Goal: Task Accomplishment & Management: Complete application form

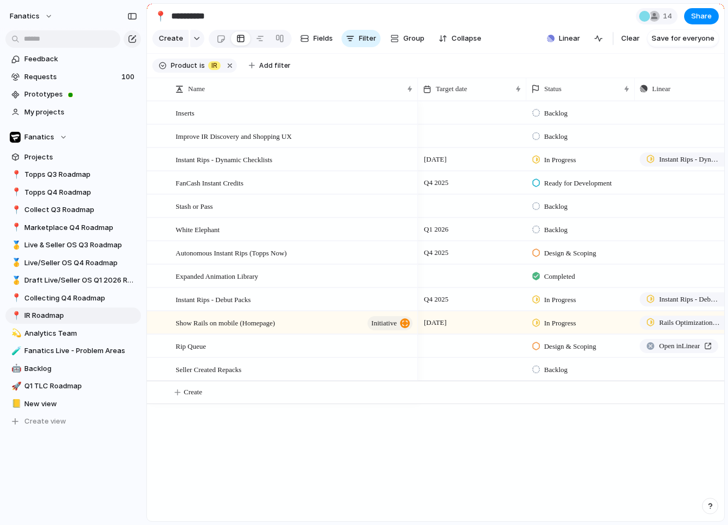
click at [448, 490] on div "Backlog Push Backlog Push [DATE] In Progress Instant Rips - Dynamic Checklists …" at bounding box center [571, 311] width 306 height 420
click at [446, 110] on div at bounding box center [472, 112] width 108 height 22
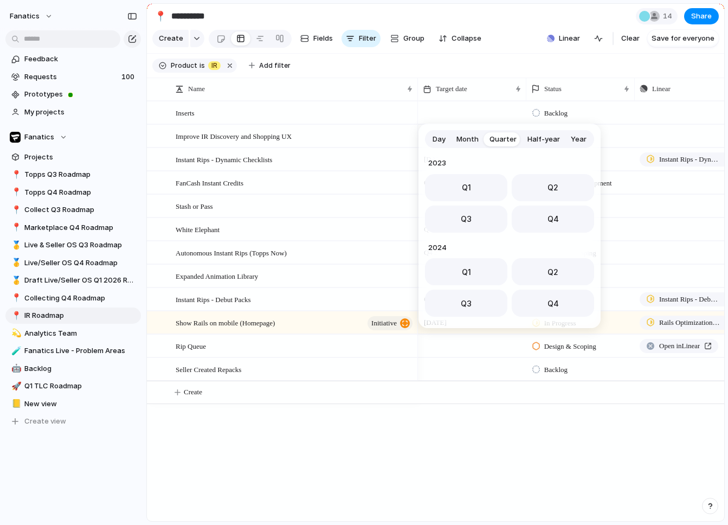
scroll to position [172, 0]
click at [539, 268] on button "Q2" at bounding box center [553, 268] width 82 height 27
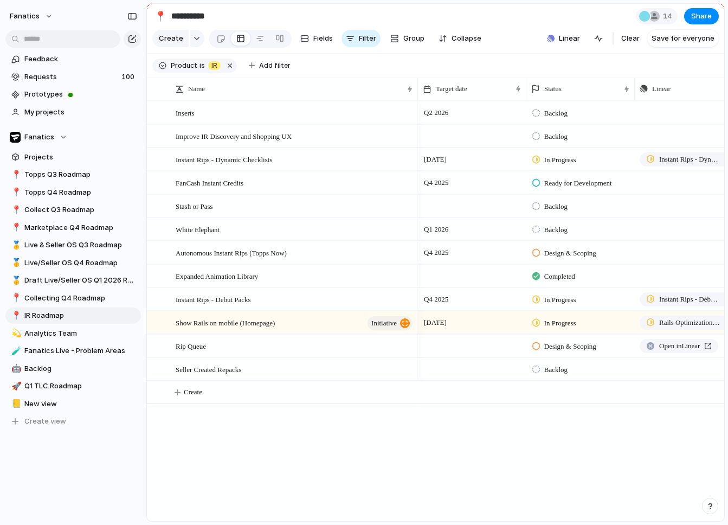
click at [424, 463] on div "Q2 2026 Backlog Push Backlog Push [DATE] In Progress Instant Rips - Dynamic Che…" at bounding box center [571, 311] width 306 height 420
click at [155, 137] on div at bounding box center [156, 136] width 8 height 8
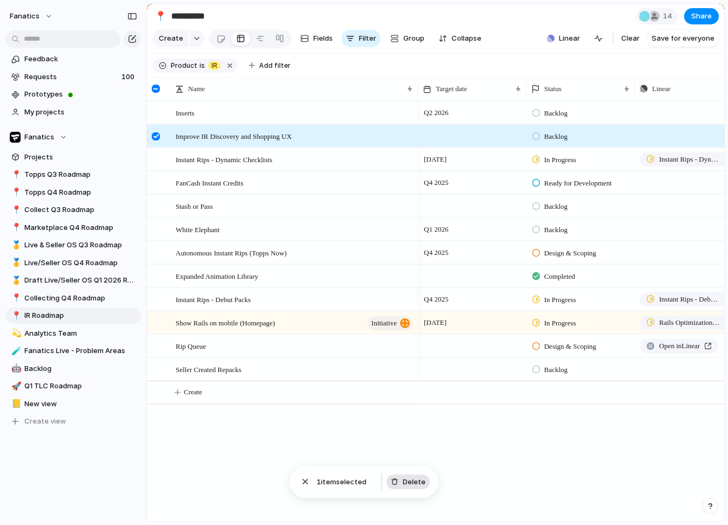
click at [414, 483] on span "Delete" at bounding box center [414, 482] width 23 height 11
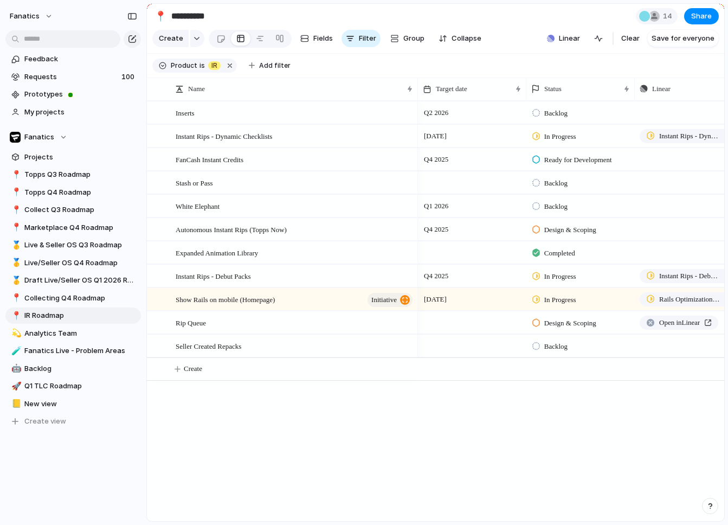
click at [490, 461] on div "Q2 2026 Backlog Push [DATE] In Progress Instant Rips - Dynamic Checklists Urgen…" at bounding box center [571, 311] width 306 height 420
click at [446, 181] on div at bounding box center [472, 182] width 108 height 22
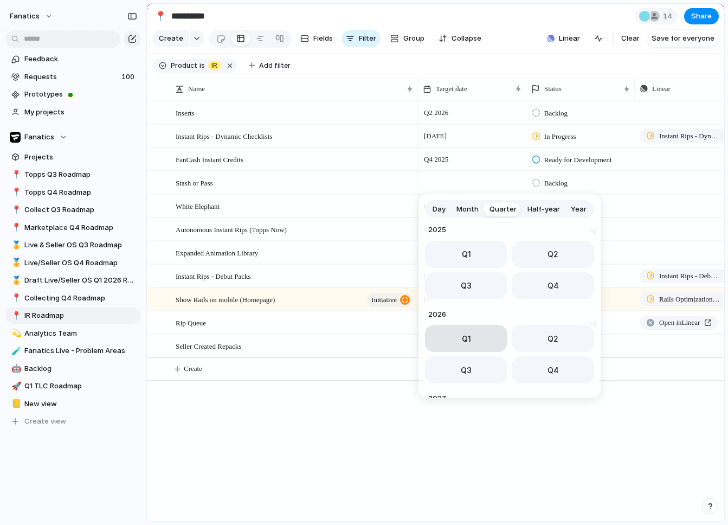
click at [480, 337] on button "Q1" at bounding box center [466, 338] width 82 height 27
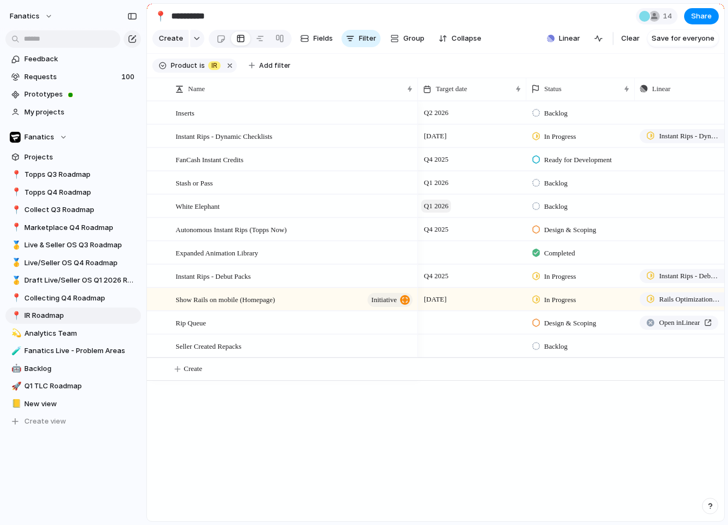
click at [443, 210] on span "Q1 2026" at bounding box center [436, 206] width 30 height 13
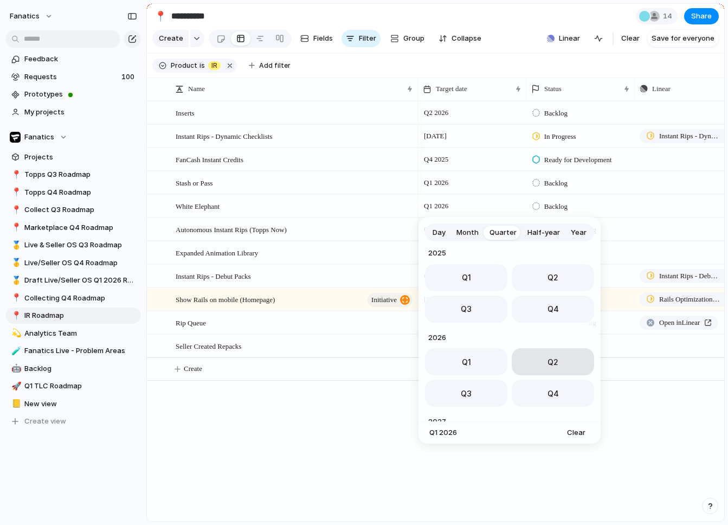
click at [532, 359] on button "Q2" at bounding box center [553, 361] width 82 height 27
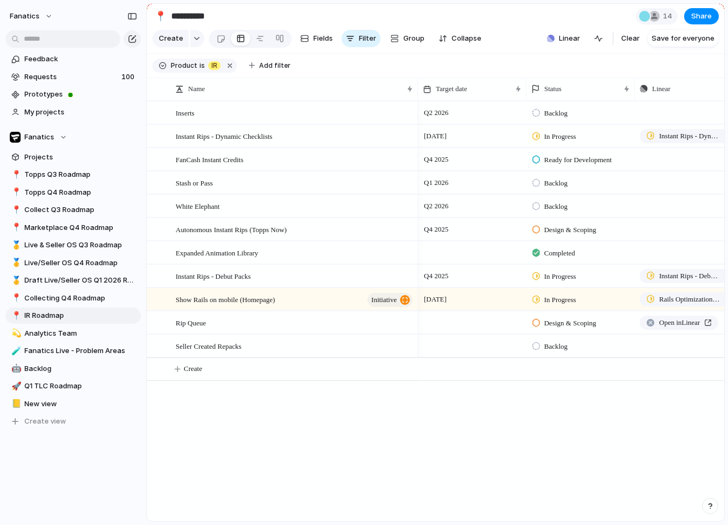
click at [368, 417] on div "Inserts Instant Rips - Dynamic Checklists FanCash Instant Credits Stash or Pass…" at bounding box center [436, 311] width 578 height 420
click at [447, 257] on div at bounding box center [472, 252] width 108 height 22
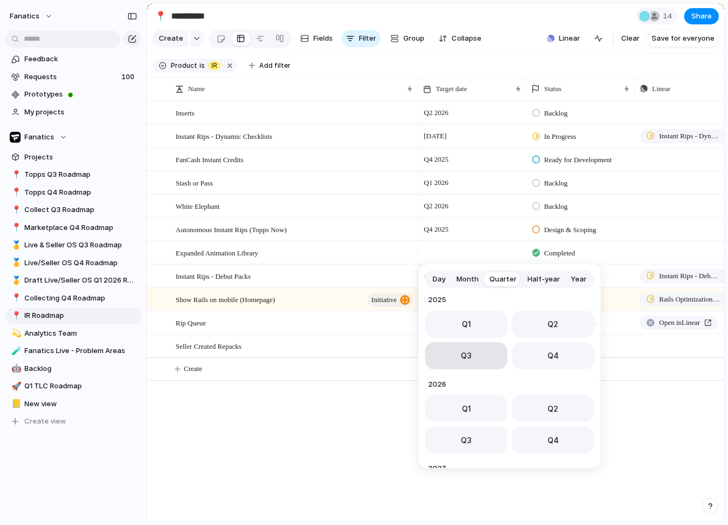
click at [478, 354] on button "Q3" at bounding box center [466, 355] width 82 height 27
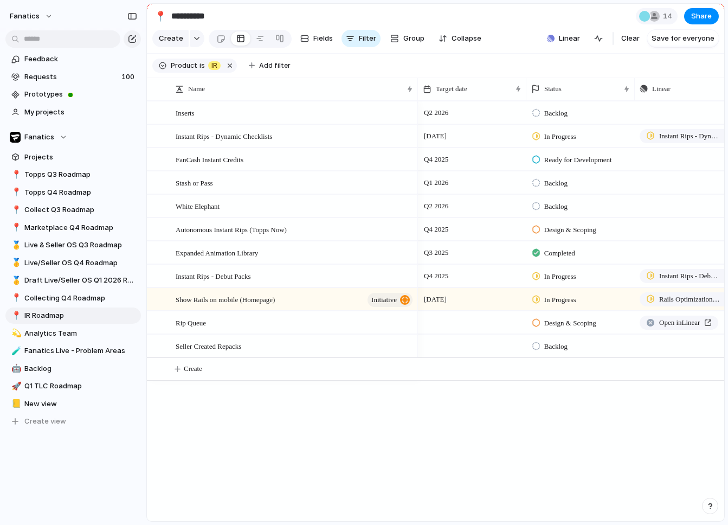
click at [381, 419] on div "Inserts Instant Rips - Dynamic Checklists FanCash Instant Credits Stash or Pass…" at bounding box center [436, 311] width 578 height 420
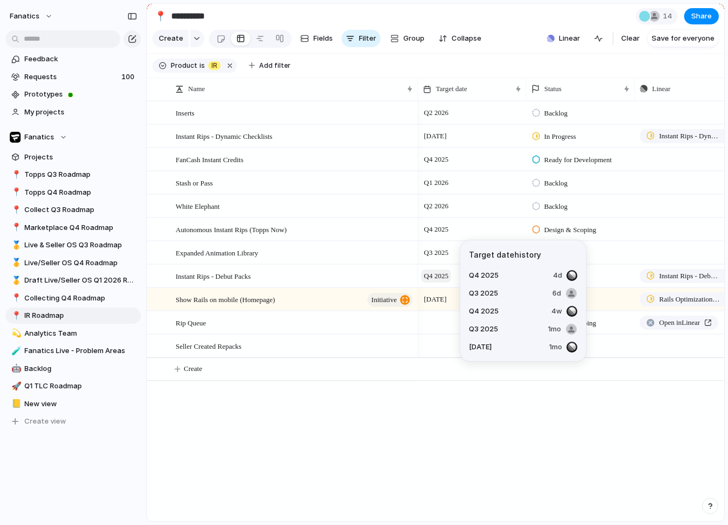
click at [439, 275] on span "Q4 2025" at bounding box center [436, 276] width 30 height 13
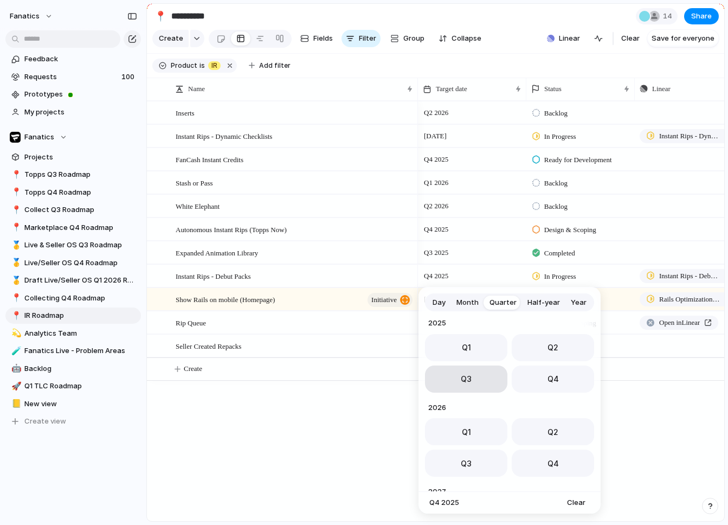
click at [461, 379] on span "Q3" at bounding box center [466, 378] width 11 height 11
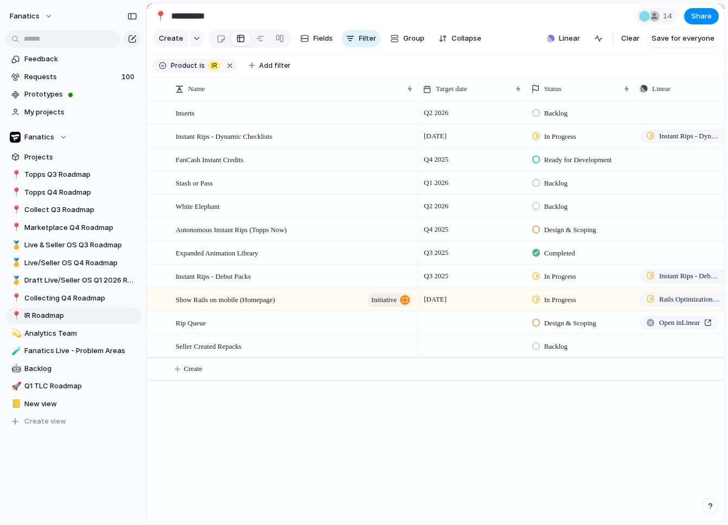
click at [341, 452] on div "Inserts Instant Rips - Dynamic Checklists FanCash Instant Credits Stash or Pass…" at bounding box center [436, 311] width 578 height 420
click at [449, 323] on div at bounding box center [472, 322] width 108 height 22
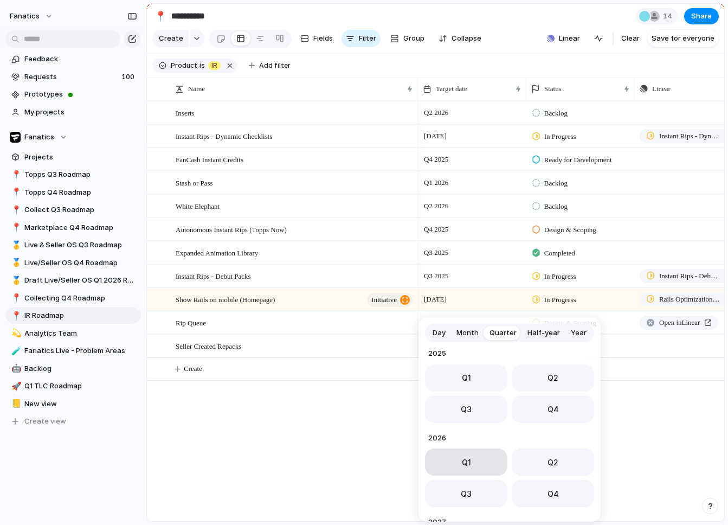
click at [476, 469] on button "Q1" at bounding box center [466, 462] width 82 height 27
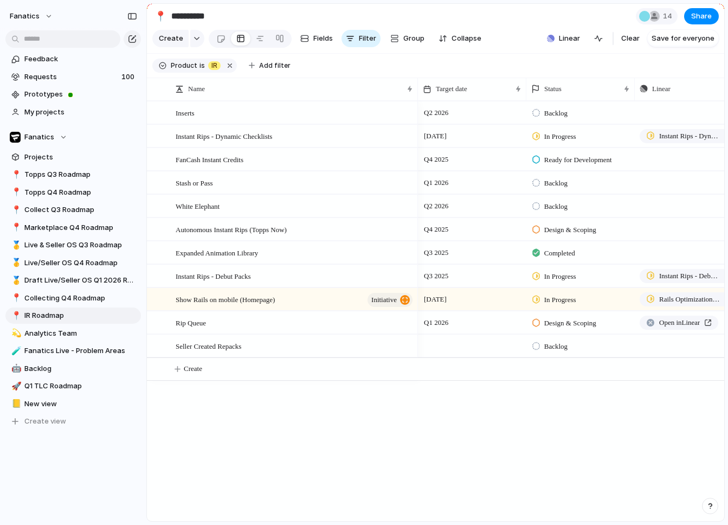
click at [467, 413] on div "Q2 2026 Backlog Push [DATE] In Progress Instant Rips - Dynamic Checklists Urgen…" at bounding box center [571, 311] width 306 height 420
click at [457, 348] on div at bounding box center [472, 346] width 108 height 22
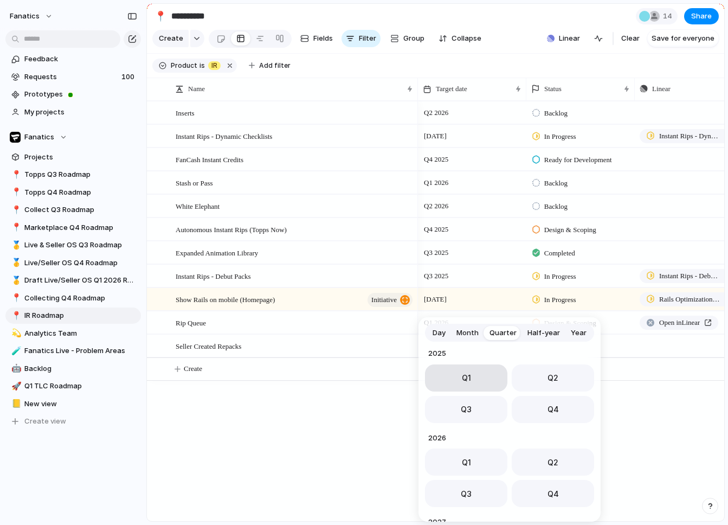
click at [466, 376] on span "Q1" at bounding box center [466, 377] width 9 height 11
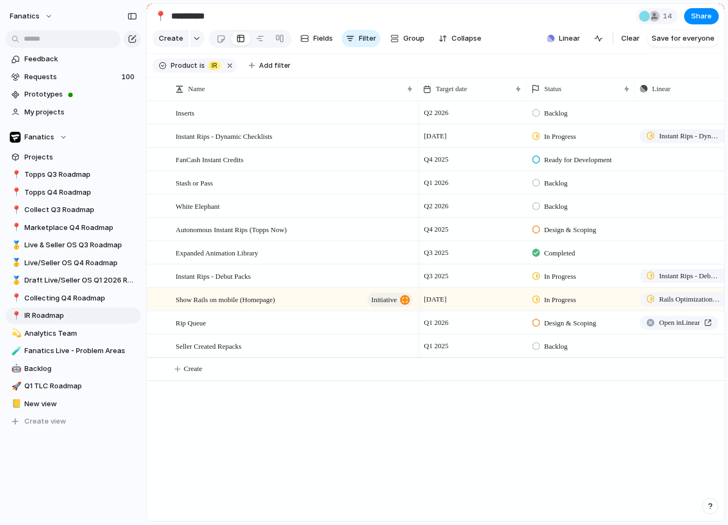
click at [373, 423] on div "Inserts Instant Rips - Dynamic Checklists FanCash Instant Credits Stash or Pass…" at bounding box center [436, 311] width 578 height 420
click at [200, 370] on span "Create" at bounding box center [193, 368] width 18 height 11
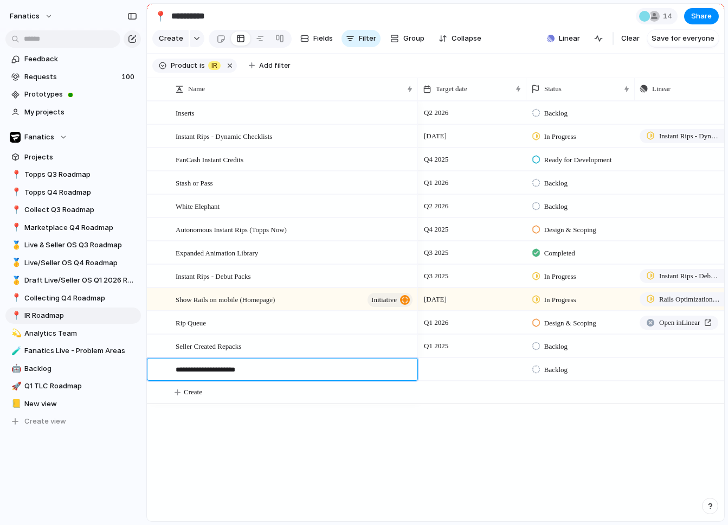
type textarea "**********"
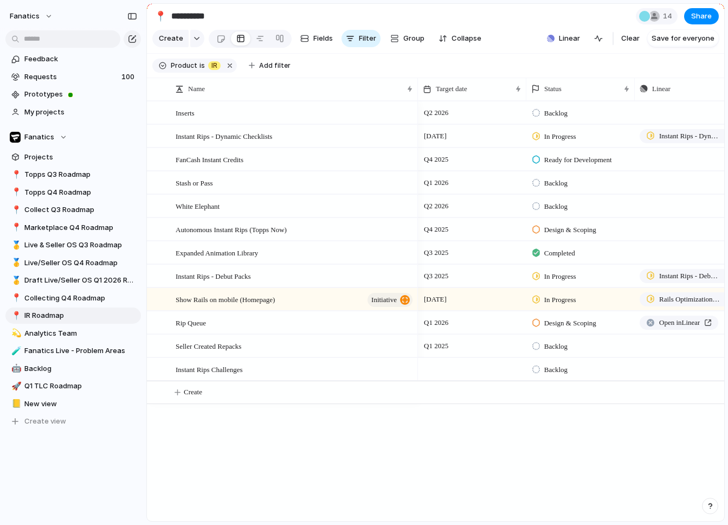
click at [453, 369] on div at bounding box center [472, 369] width 108 height 22
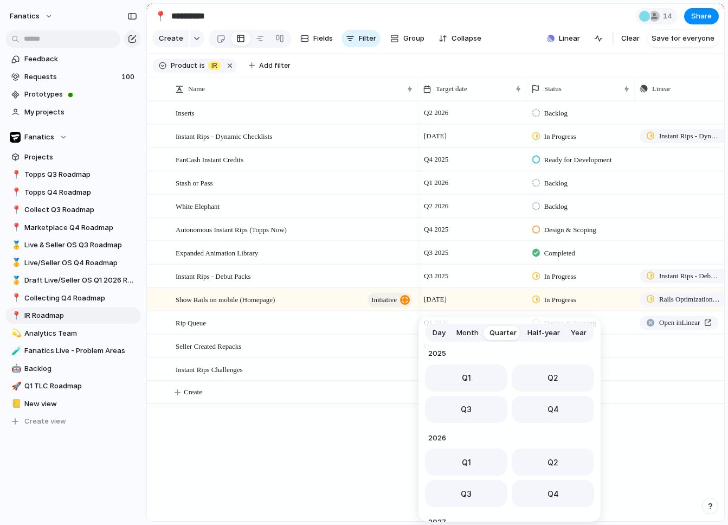
click at [533, 415] on button "Q4" at bounding box center [553, 409] width 82 height 27
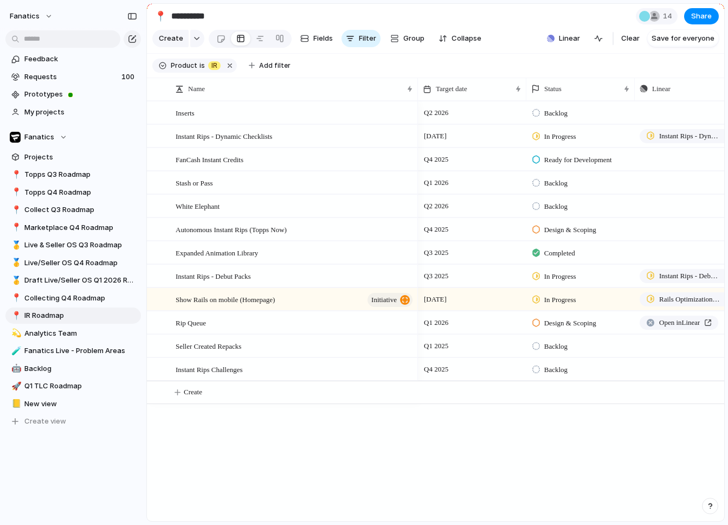
click at [370, 454] on div "Inserts Instant Rips - Dynamic Checklists FanCash Instant Credits Stash or Pass…" at bounding box center [436, 311] width 578 height 420
click at [196, 392] on span "Create" at bounding box center [193, 392] width 18 height 11
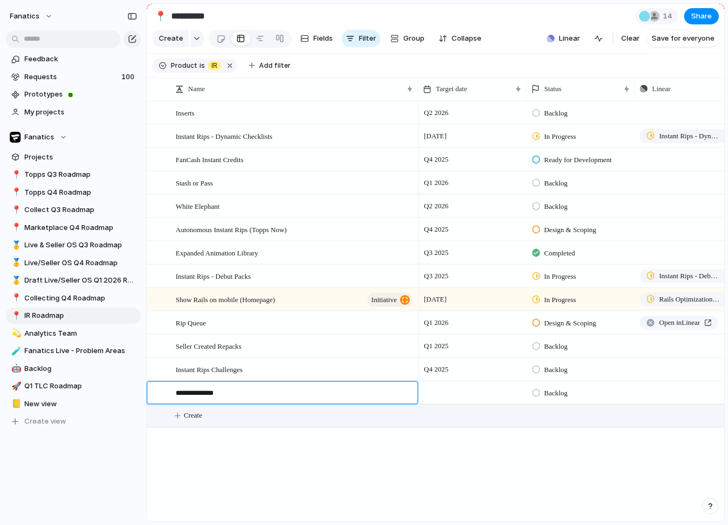
type textarea "**********"
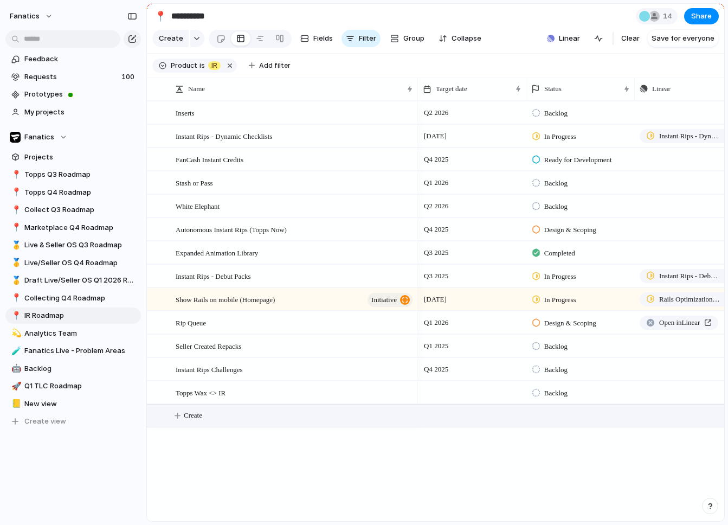
click at [214, 411] on button "Create" at bounding box center [450, 416] width 584 height 22
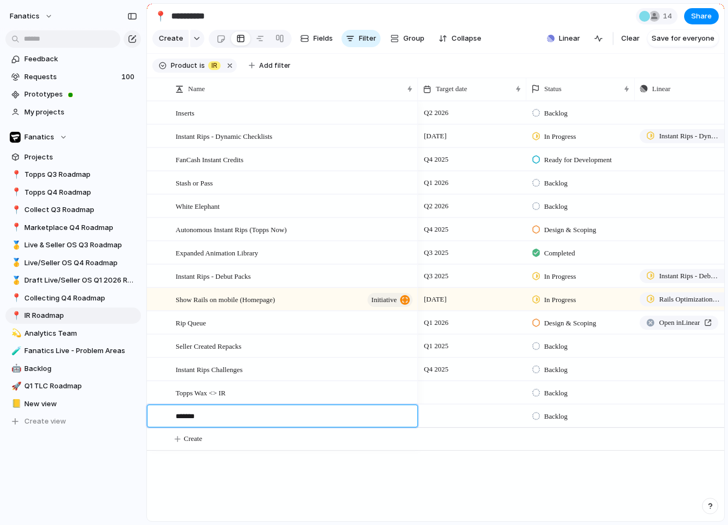
type textarea "********"
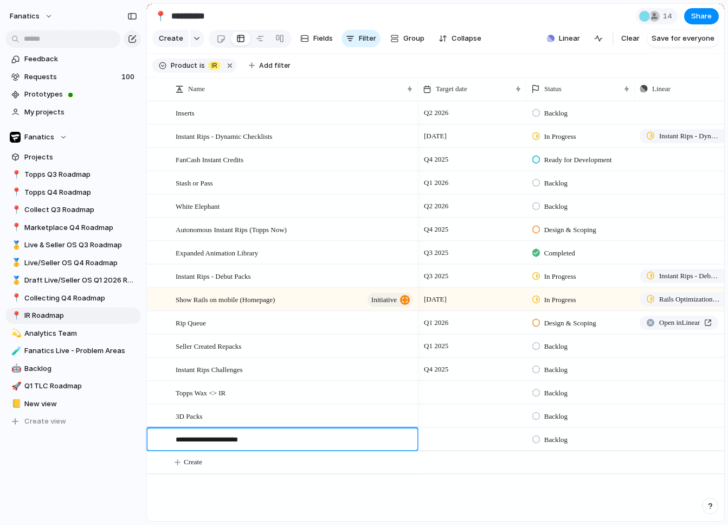
type textarea "**********"
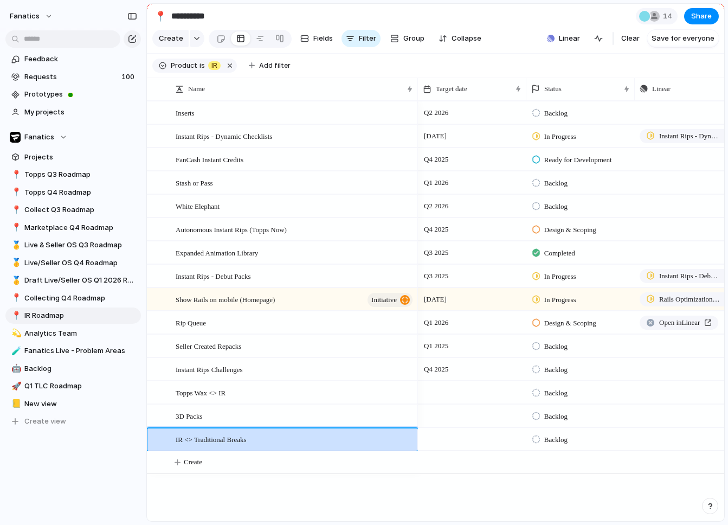
click at [286, 495] on div "Inserts Instant Rips - Dynamic Checklists FanCash Instant Credits Stash or Pass…" at bounding box center [436, 311] width 578 height 420
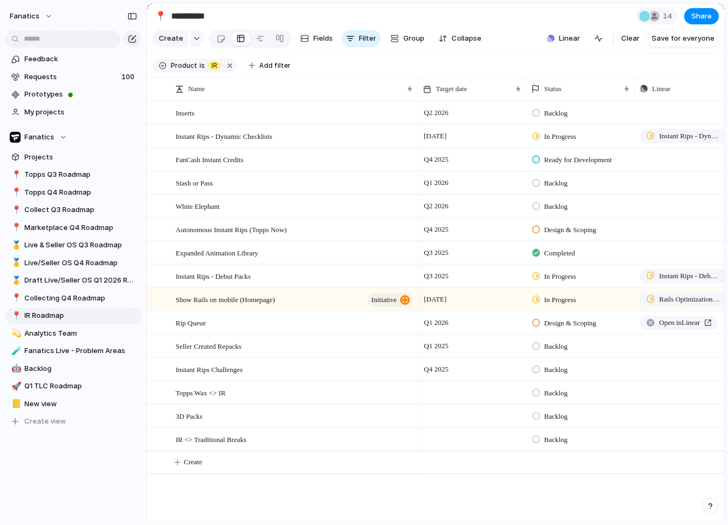
click at [448, 438] on div at bounding box center [472, 439] width 108 height 22
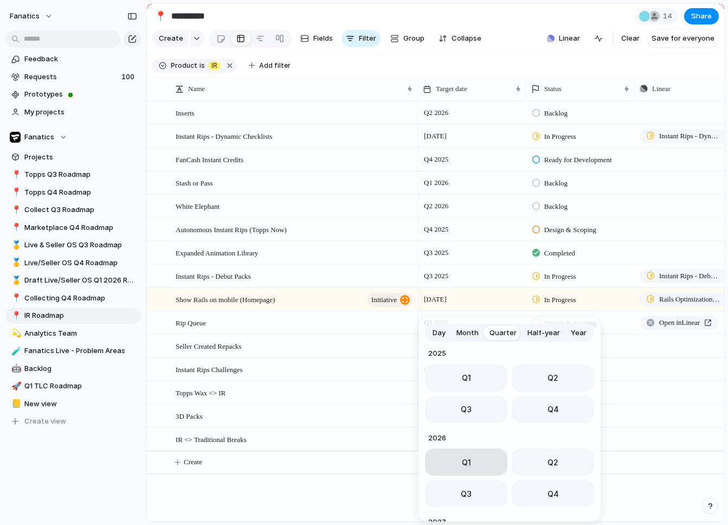
click at [469, 463] on span "Q1" at bounding box center [466, 462] width 9 height 11
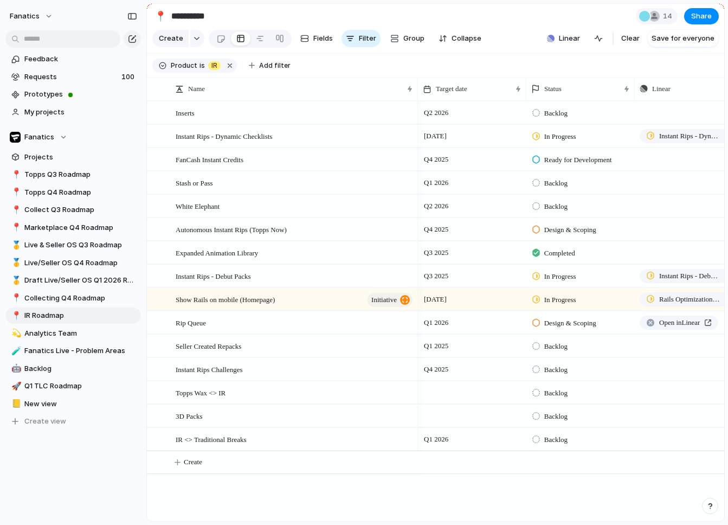
click at [367, 511] on div "Inserts Instant Rips - Dynamic Checklists FanCash Instant Credits Stash or Pass…" at bounding box center [436, 311] width 578 height 420
click at [441, 417] on div at bounding box center [472, 416] width 108 height 22
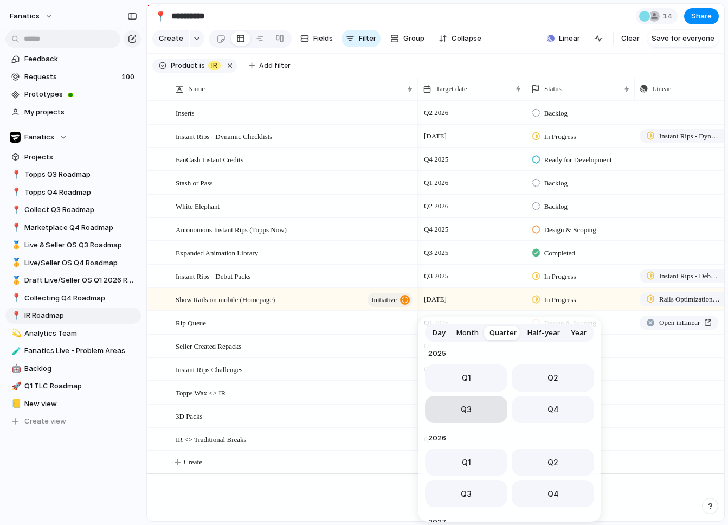
click at [488, 409] on button "Q3" at bounding box center [466, 409] width 82 height 27
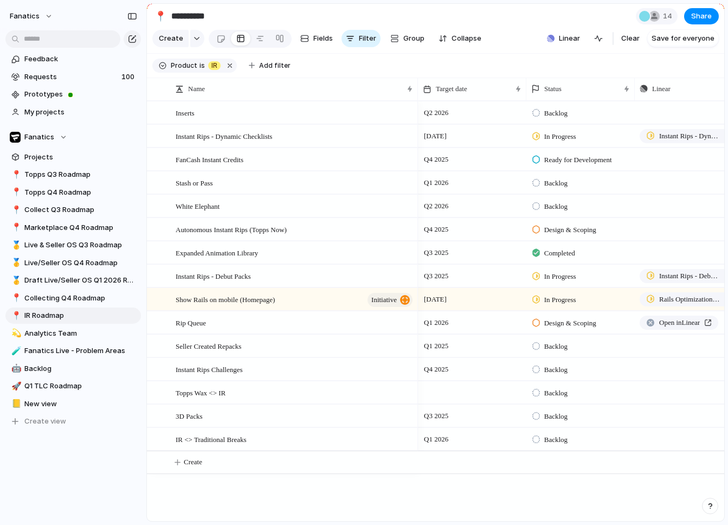
click at [354, 517] on div "Inserts Instant Rips - Dynamic Checklists FanCash Instant Credits Stash or Pass…" at bounding box center [436, 311] width 578 height 420
click at [448, 393] on div at bounding box center [472, 392] width 108 height 22
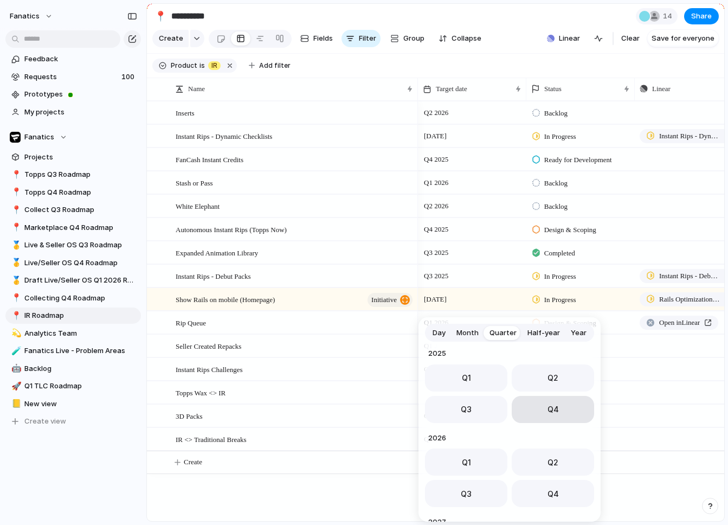
click at [530, 409] on button "Q4" at bounding box center [553, 409] width 82 height 27
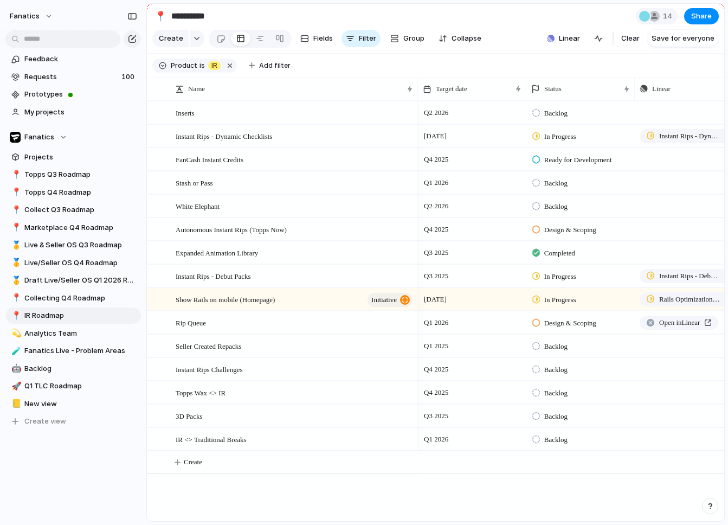
click at [383, 515] on div "Inserts Instant Rips - Dynamic Checklists FanCash Instant Credits Stash or Pass…" at bounding box center [436, 311] width 578 height 420
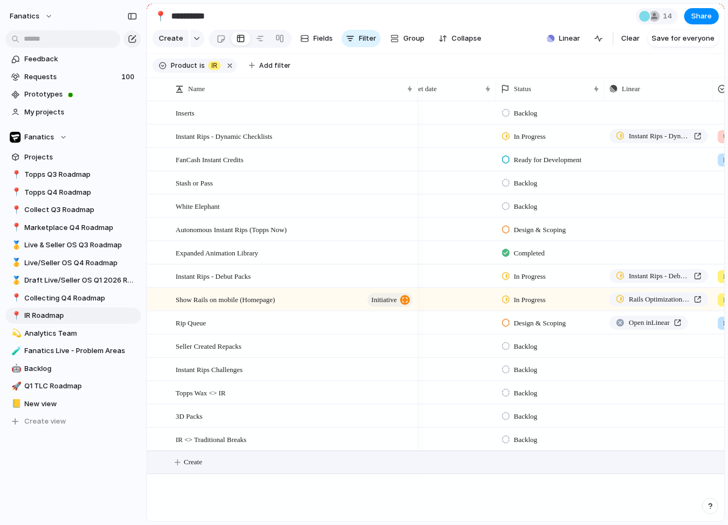
scroll to position [0, 34]
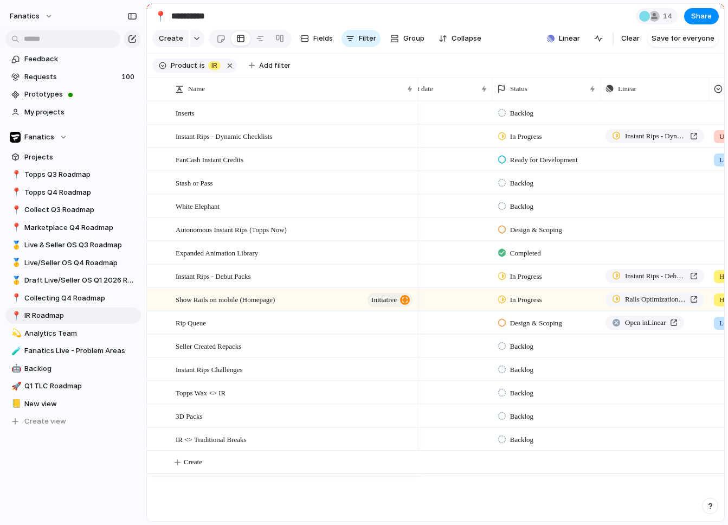
click at [529, 413] on span "Backlog" at bounding box center [521, 416] width 23 height 11
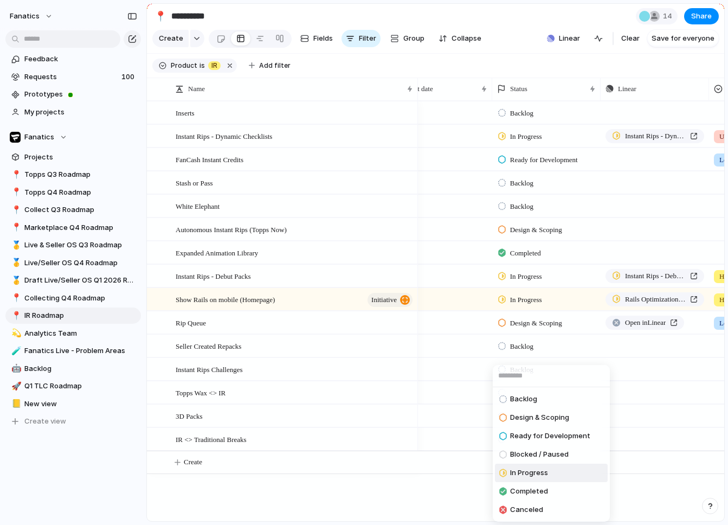
click at [545, 468] on span "In Progress" at bounding box center [529, 473] width 38 height 11
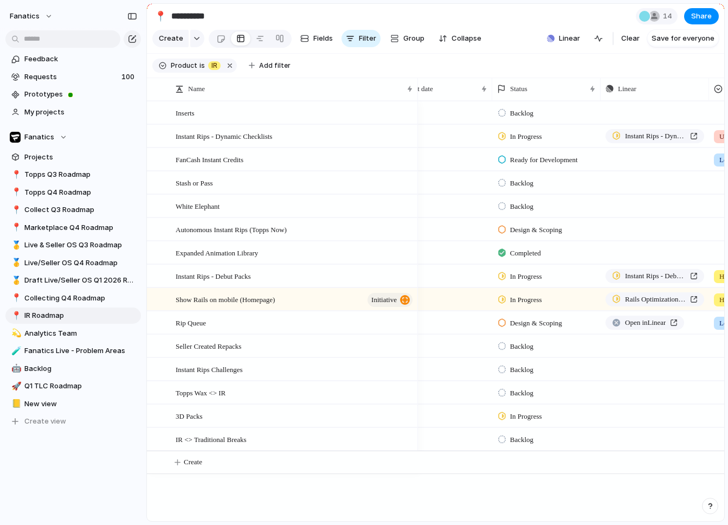
click at [468, 497] on div "Q2 2026 Backlog Push [DATE] In Progress Instant Rips - Dynamic Checklists Urgen…" at bounding box center [571, 311] width 306 height 420
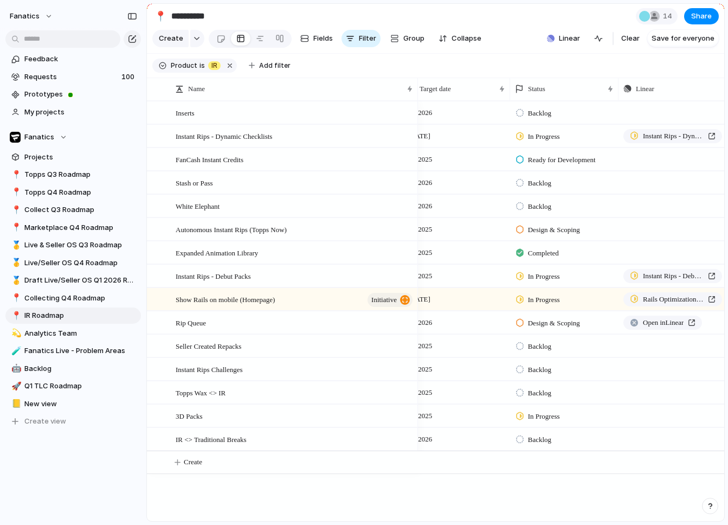
scroll to position [0, 0]
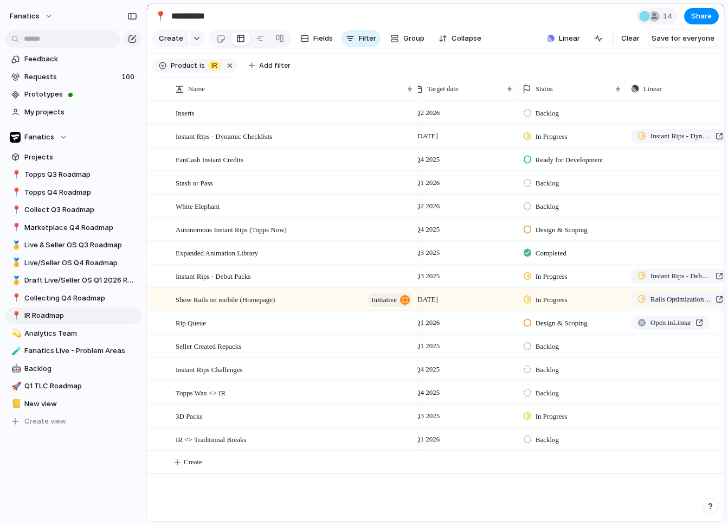
click at [552, 369] on span "Backlog" at bounding box center [547, 369] width 23 height 11
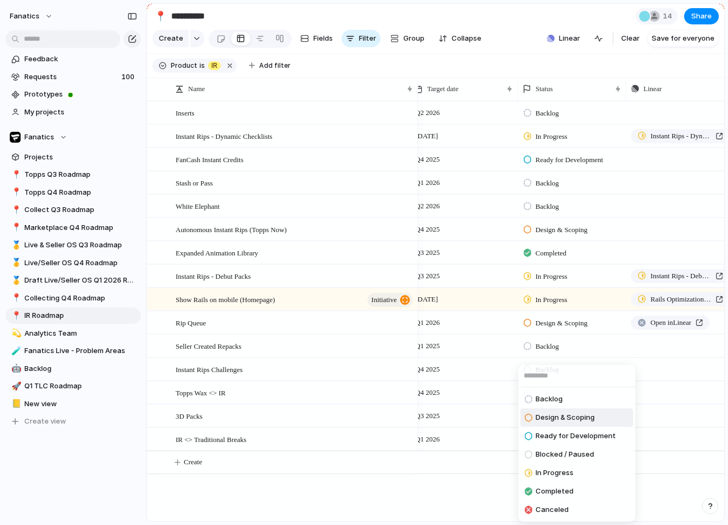
click at [570, 415] on span "Design & Scoping" at bounding box center [565, 417] width 59 height 11
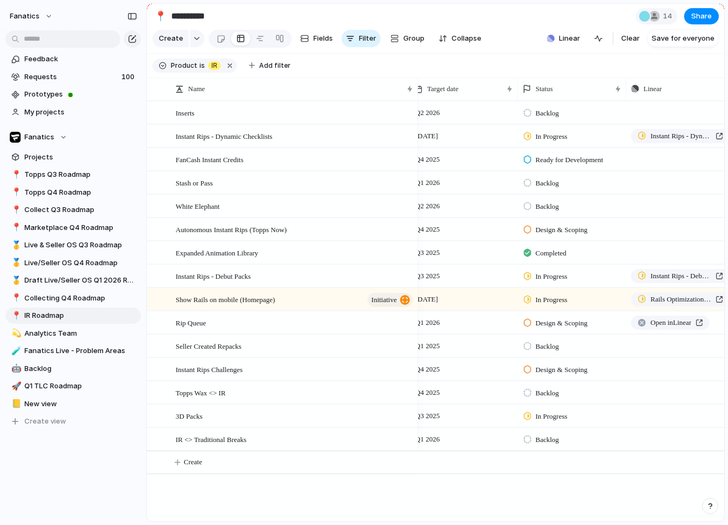
click at [555, 350] on span "Backlog" at bounding box center [547, 346] width 23 height 11
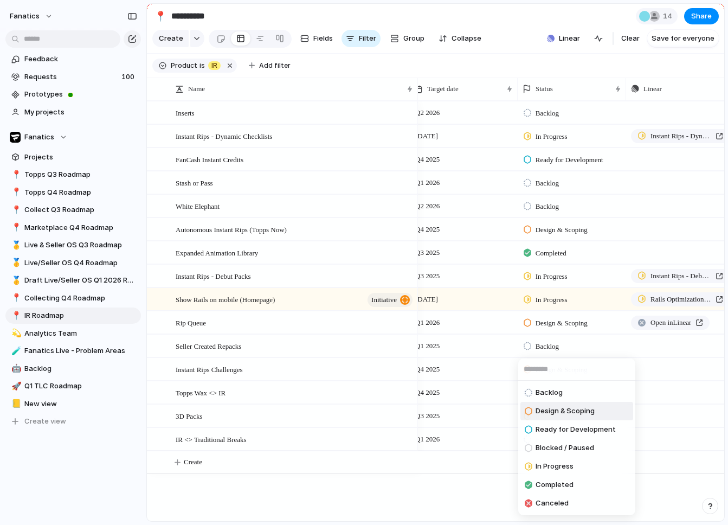
click at [549, 409] on span "Design & Scoping" at bounding box center [565, 411] width 59 height 11
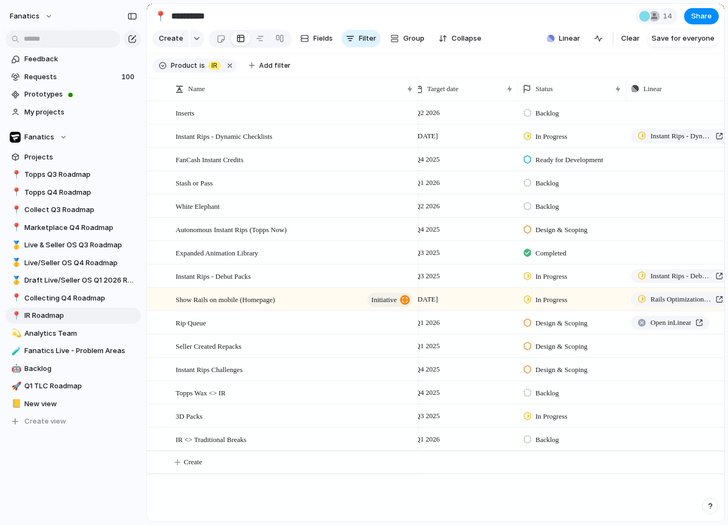
click at [551, 183] on span "Backlog" at bounding box center [547, 183] width 23 height 11
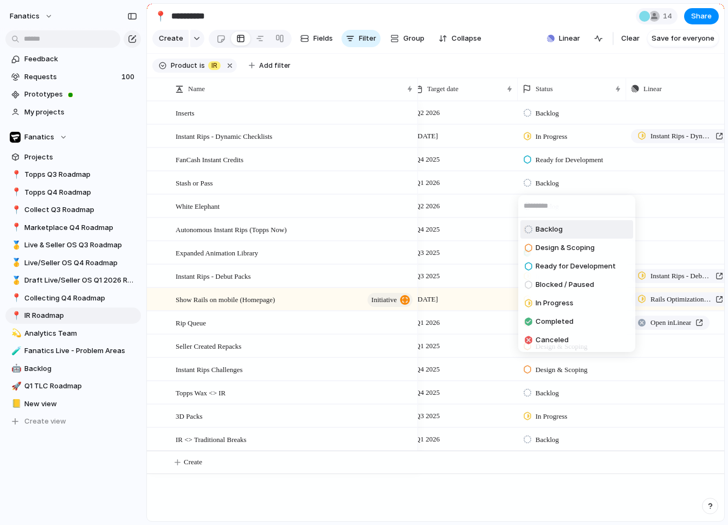
click at [513, 55] on div "Backlog Design & Scoping Ready for Development Blocked / Paused In Progress Com…" at bounding box center [364, 262] width 728 height 525
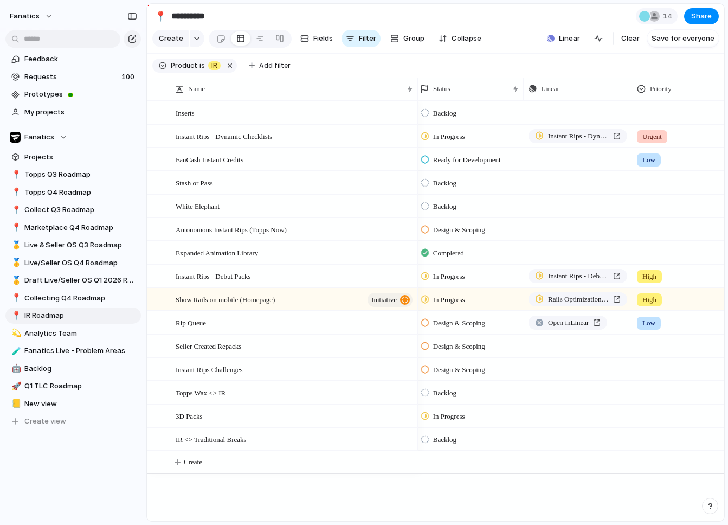
scroll to position [0, 155]
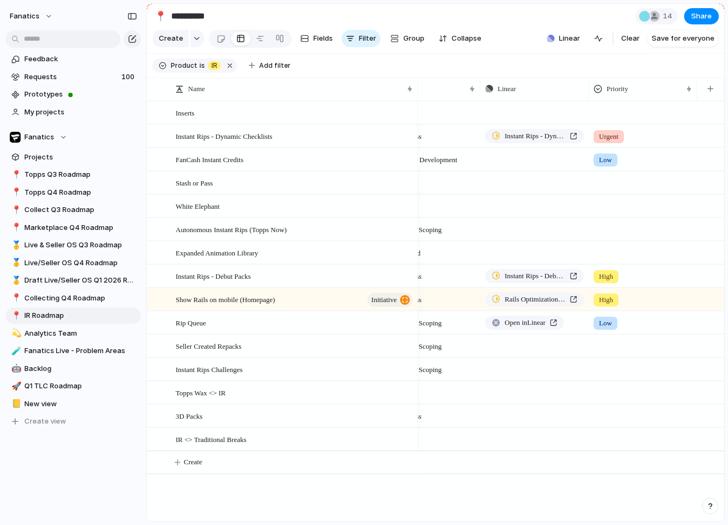
click at [635, 110] on div at bounding box center [643, 111] width 107 height 18
click at [619, 212] on div "Low" at bounding box center [608, 213] width 25 height 13
click at [605, 187] on div at bounding box center [643, 181] width 107 height 18
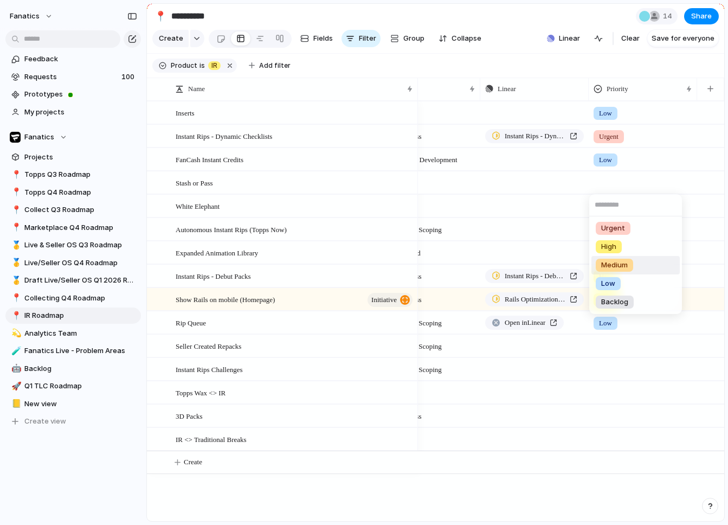
click at [618, 260] on span "Medium" at bounding box center [614, 265] width 27 height 11
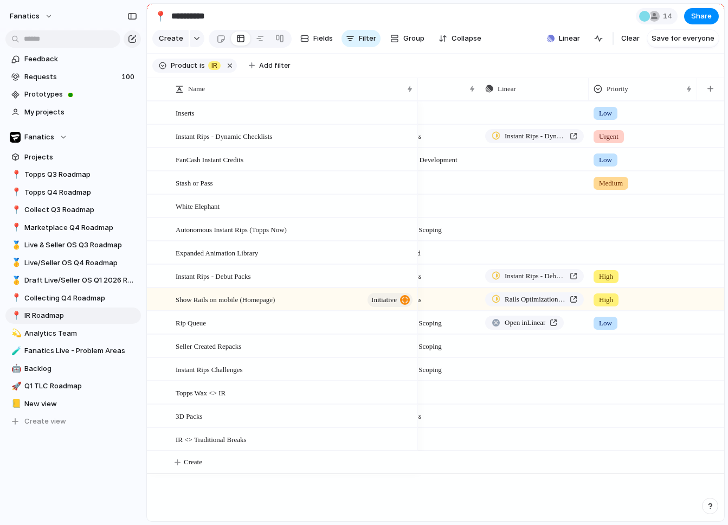
click at [616, 212] on div at bounding box center [643, 204] width 107 height 18
click at [613, 302] on span "Low" at bounding box center [608, 307] width 14 height 11
click at [615, 230] on div at bounding box center [643, 228] width 107 height 18
click at [615, 296] on span "High" at bounding box center [608, 293] width 15 height 11
click at [610, 233] on span "High" at bounding box center [606, 230] width 14 height 11
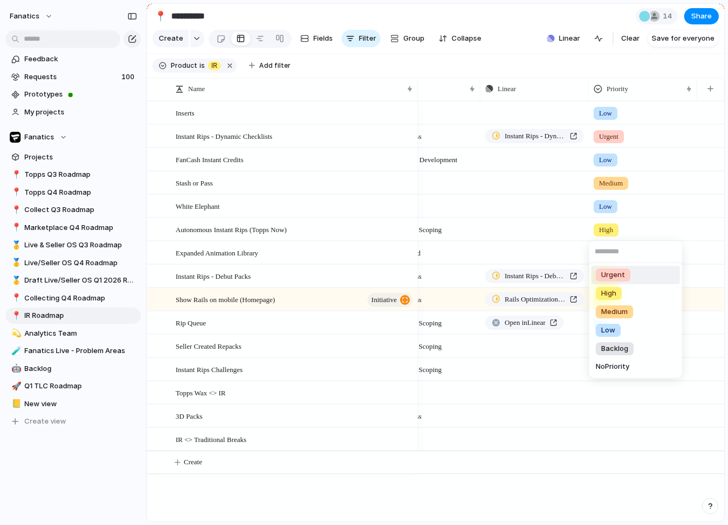
click at [617, 275] on span "Urgent" at bounding box center [613, 275] width 24 height 11
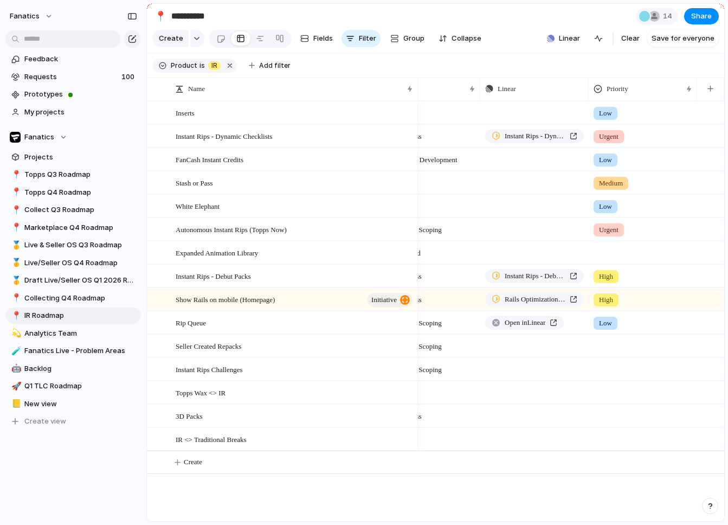
click at [616, 250] on div at bounding box center [643, 251] width 107 height 18
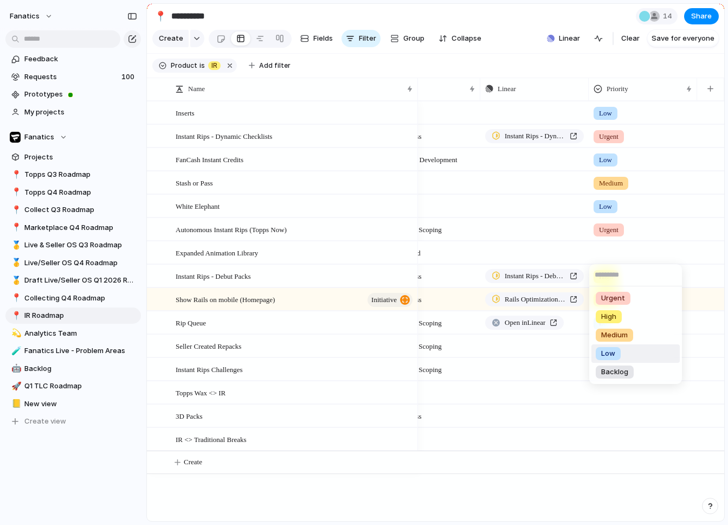
click at [622, 348] on li "Low" at bounding box center [636, 353] width 88 height 18
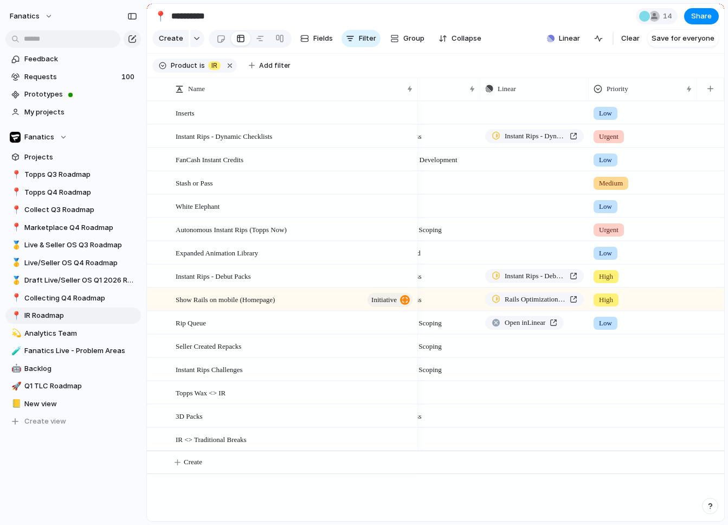
click at [609, 348] on div at bounding box center [643, 344] width 107 height 18
click at [612, 388] on span "Urgent" at bounding box center [613, 391] width 24 height 11
click at [614, 348] on span "Urgent" at bounding box center [609, 346] width 20 height 11
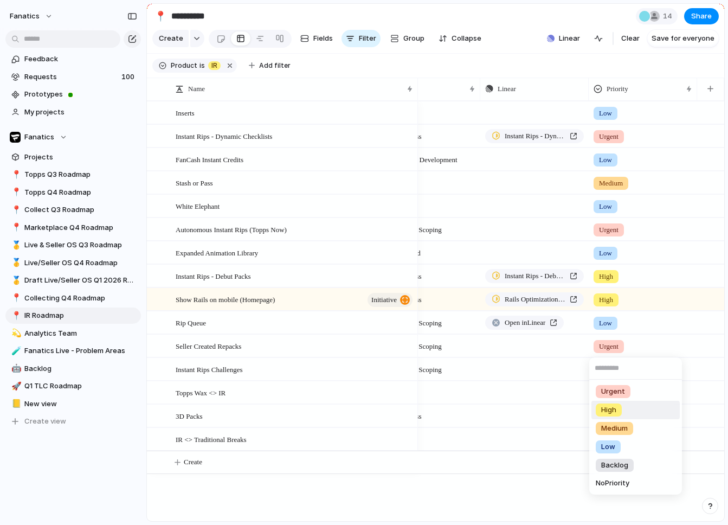
click at [610, 404] on div "High" at bounding box center [609, 410] width 26 height 13
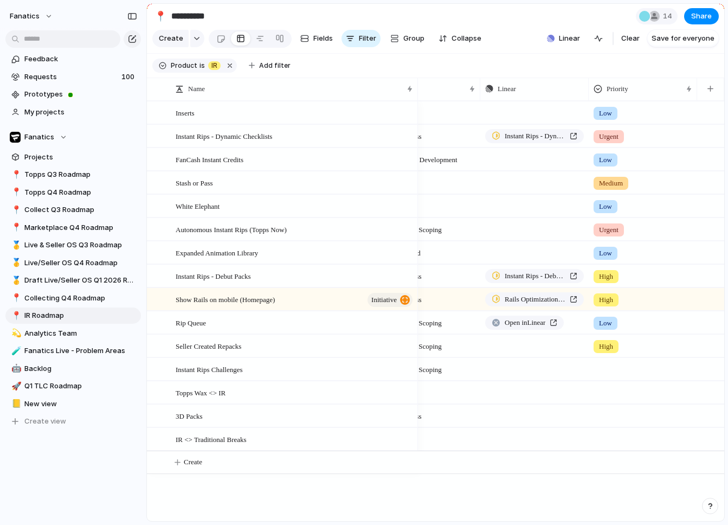
click at [608, 370] on div at bounding box center [643, 368] width 107 height 18
click at [613, 431] on span "High" at bounding box center [608, 433] width 15 height 11
click at [606, 398] on div at bounding box center [643, 391] width 107 height 18
click at [611, 433] on span "Urgent" at bounding box center [613, 436] width 24 height 11
click at [605, 417] on div at bounding box center [643, 414] width 107 height 18
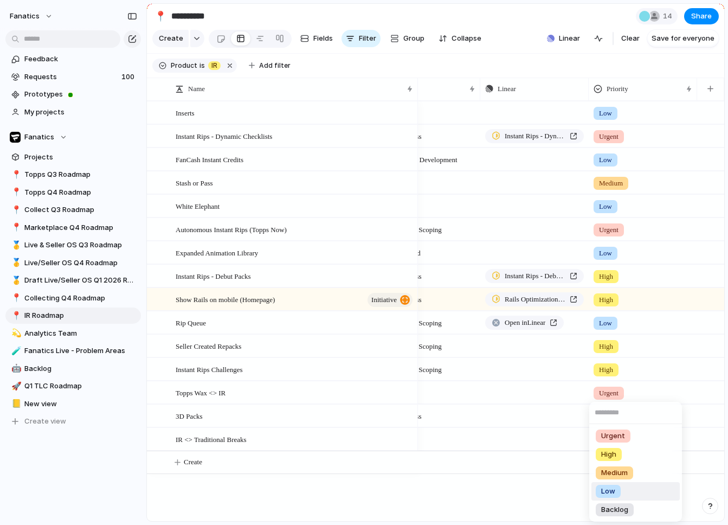
click at [605, 489] on span "Low" at bounding box center [608, 491] width 14 height 11
click at [600, 436] on div at bounding box center [643, 437] width 107 height 18
click at [617, 469] on span "Medium" at bounding box center [614, 473] width 27 height 11
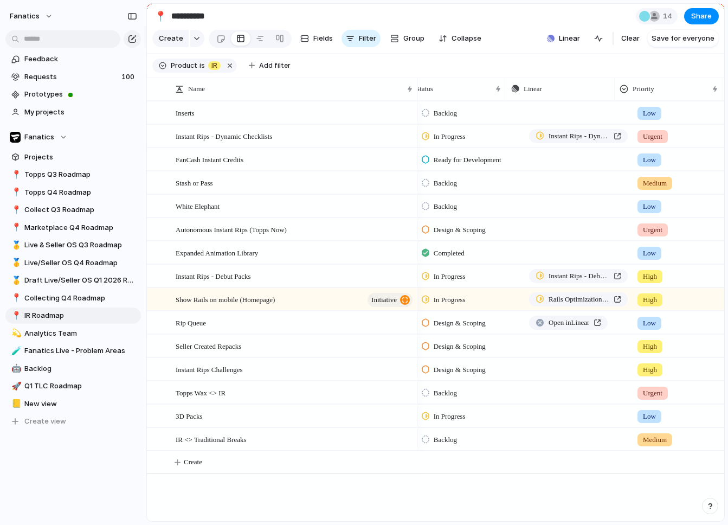
scroll to position [0, 111]
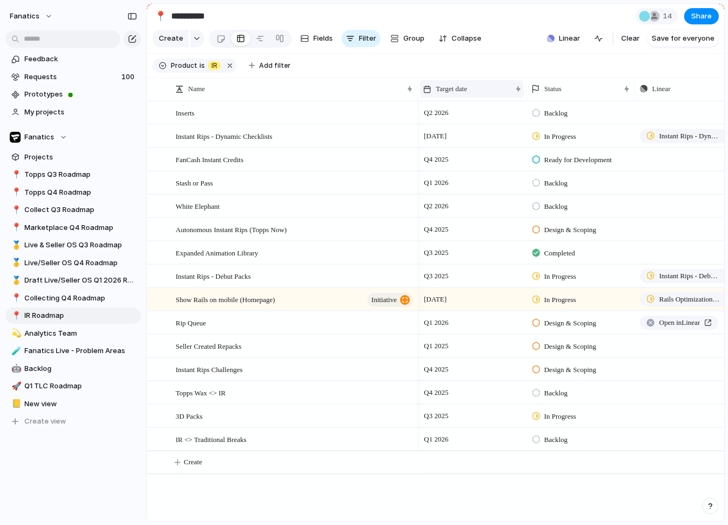
click at [481, 87] on div "Target date" at bounding box center [467, 89] width 88 height 11
click at [475, 148] on span "Sort ascending" at bounding box center [467, 147] width 53 height 11
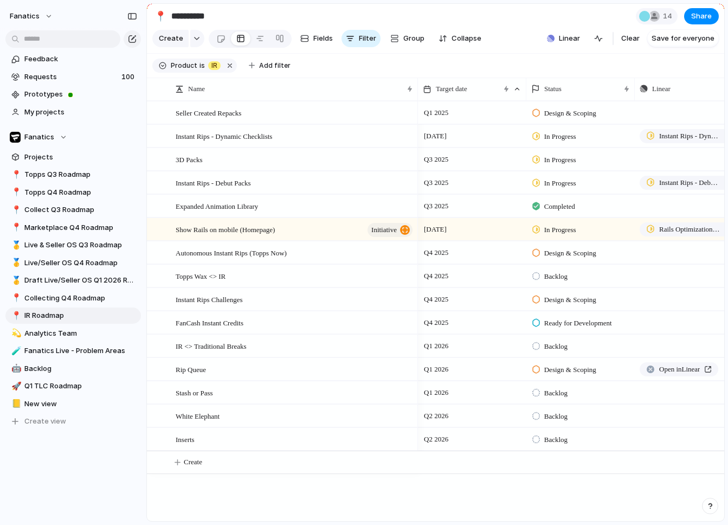
click at [463, 111] on div "Q1 2025" at bounding box center [472, 110] width 107 height 17
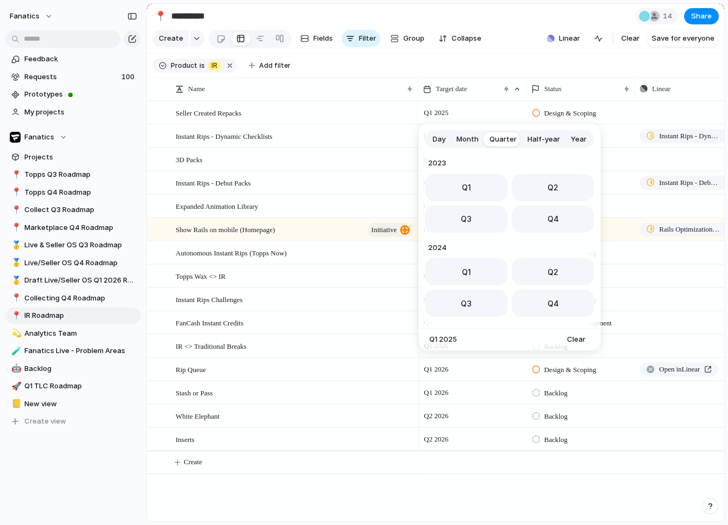
scroll to position [172, 0]
click at [474, 271] on button "Q1" at bounding box center [466, 268] width 82 height 27
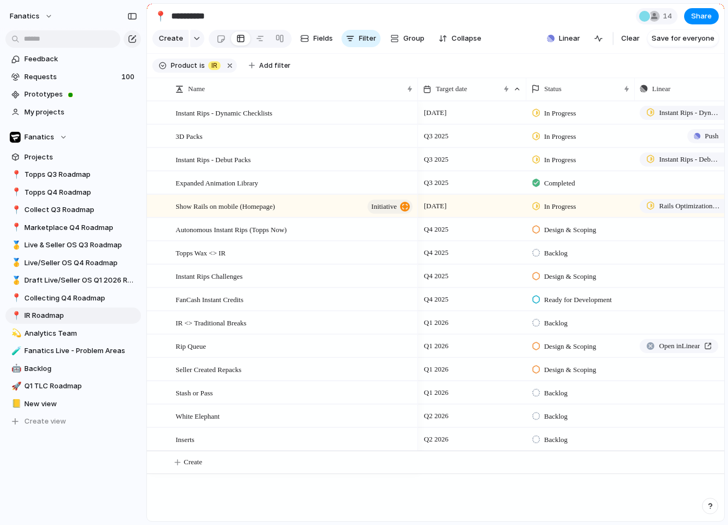
click at [662, 137] on div "Push" at bounding box center [689, 135] width 107 height 21
click at [651, 142] on div "Push" at bounding box center [689, 135] width 107 height 21
click at [652, 139] on div "Push" at bounding box center [689, 135] width 107 height 21
type input "**"
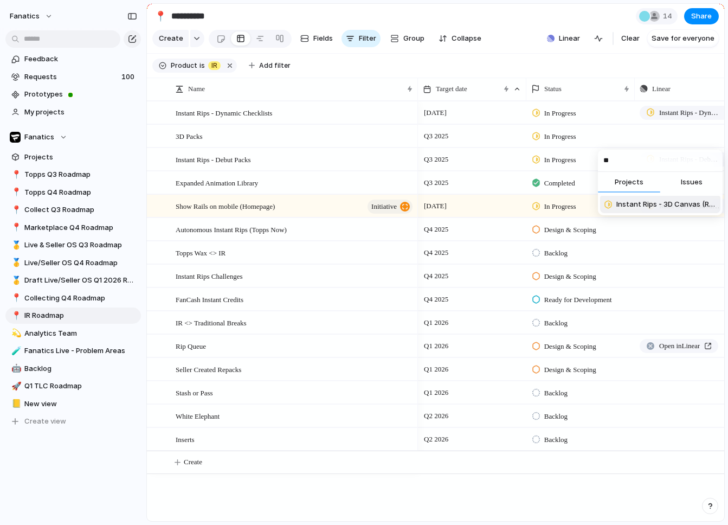
click at [665, 202] on span "Instant Rips - 3D Canvas (Resn)" at bounding box center [667, 204] width 100 height 11
click at [663, 182] on div "Push" at bounding box center [689, 182] width 107 height 21
click at [650, 187] on div "Push" at bounding box center [689, 182] width 107 height 21
click at [657, 177] on div "Push" at bounding box center [689, 182] width 107 height 21
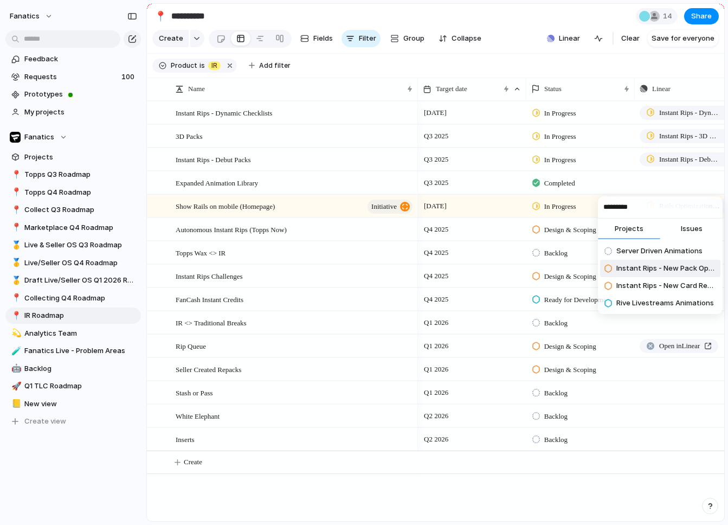
type input "*********"
click at [673, 270] on span "Instant Rips - New Pack Opening Animations" at bounding box center [667, 268] width 100 height 11
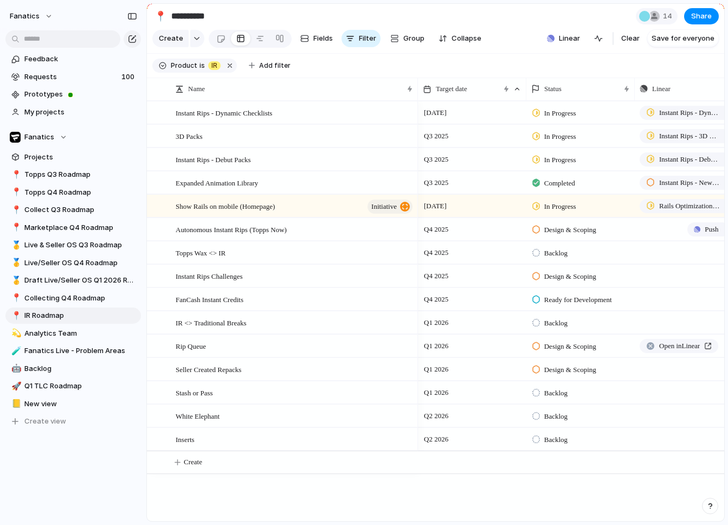
click at [664, 232] on div "Push" at bounding box center [689, 229] width 107 height 21
click at [655, 227] on div "Push" at bounding box center [689, 229] width 107 height 21
click at [661, 227] on div "Push" at bounding box center [689, 229] width 107 height 21
type input "**********"
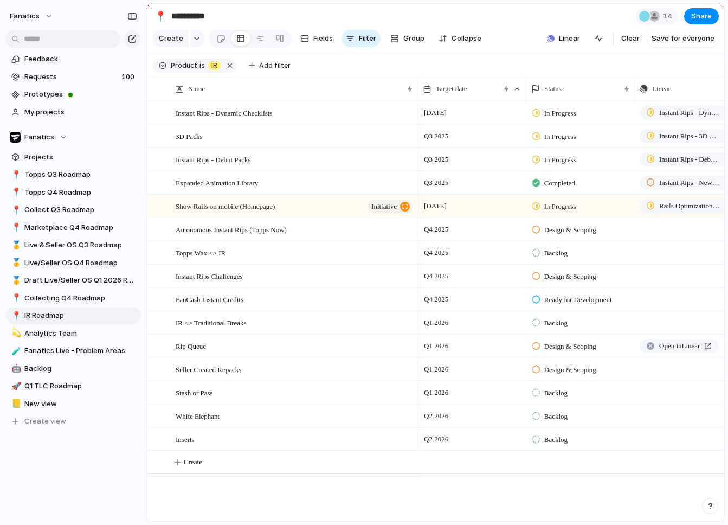
click at [661, 324] on div "**********" at bounding box center [364, 262] width 728 height 525
click at [79, 296] on span "Collecting Q4 Roadmap" at bounding box center [80, 298] width 113 height 11
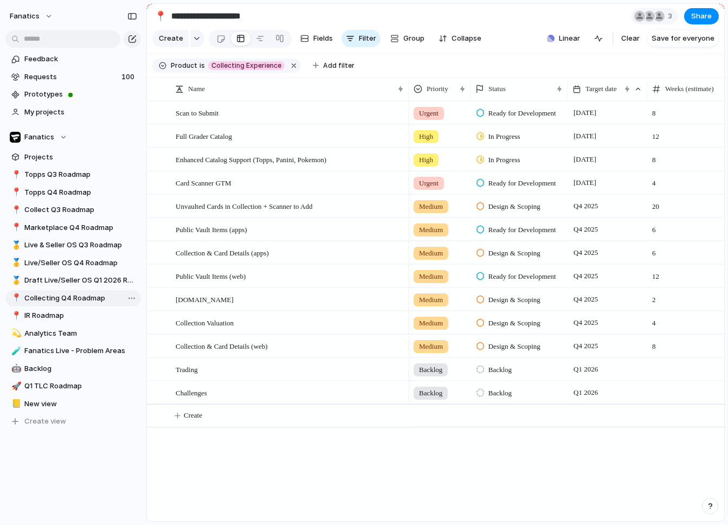
type input "**********"
